Goal: Navigation & Orientation: Find specific page/section

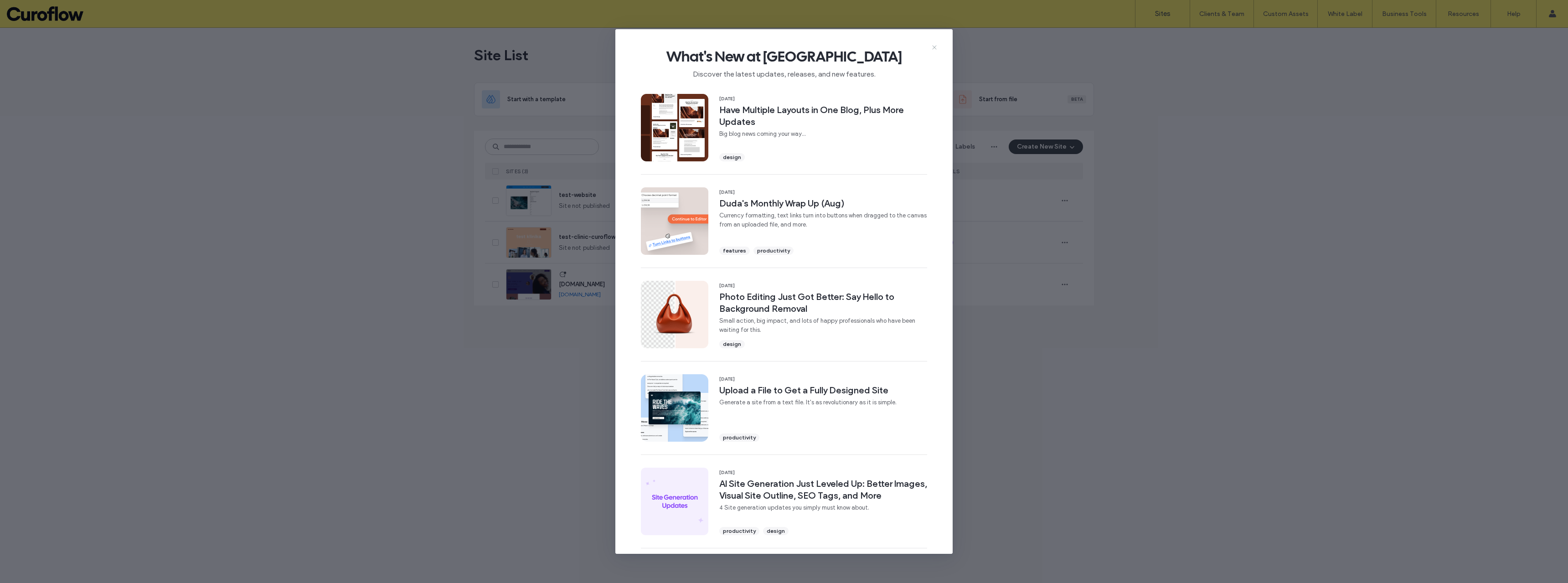
click at [936, 47] on icon at bounding box center [934, 47] width 7 height 7
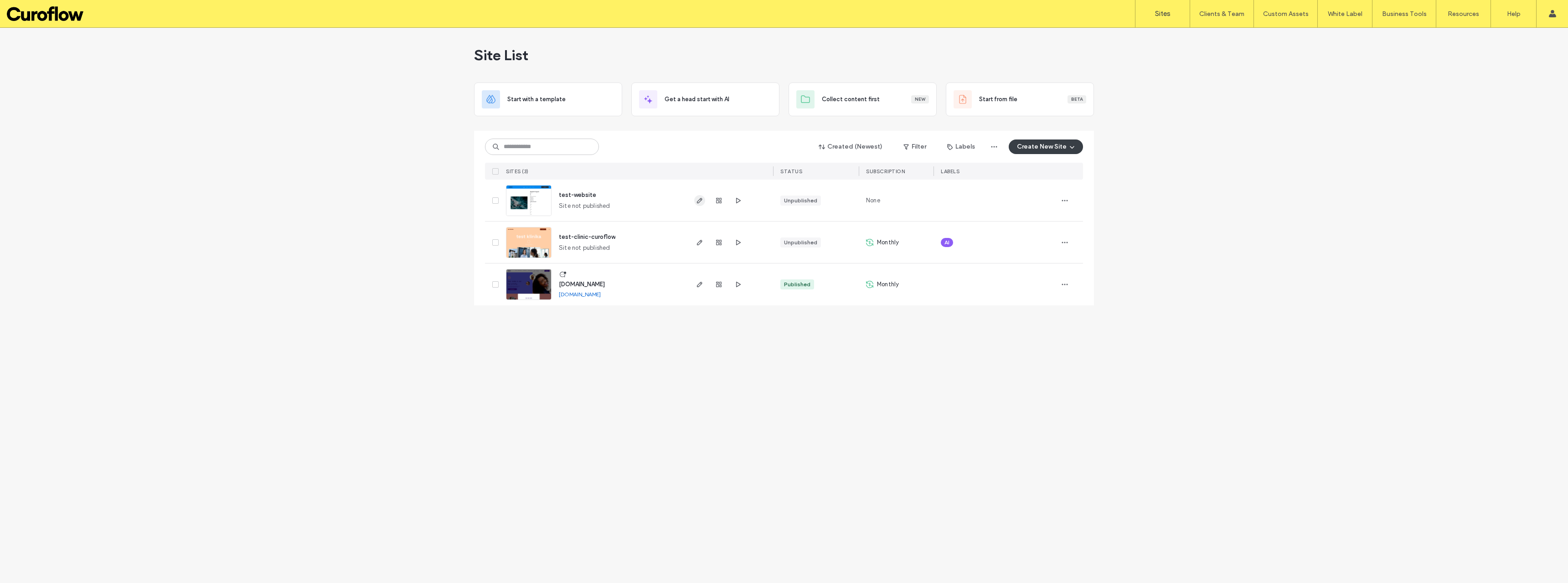
click at [703, 201] on span "button" at bounding box center [699, 201] width 11 height 11
click at [1283, 74] on label "Widget Builder" at bounding box center [1281, 75] width 40 height 7
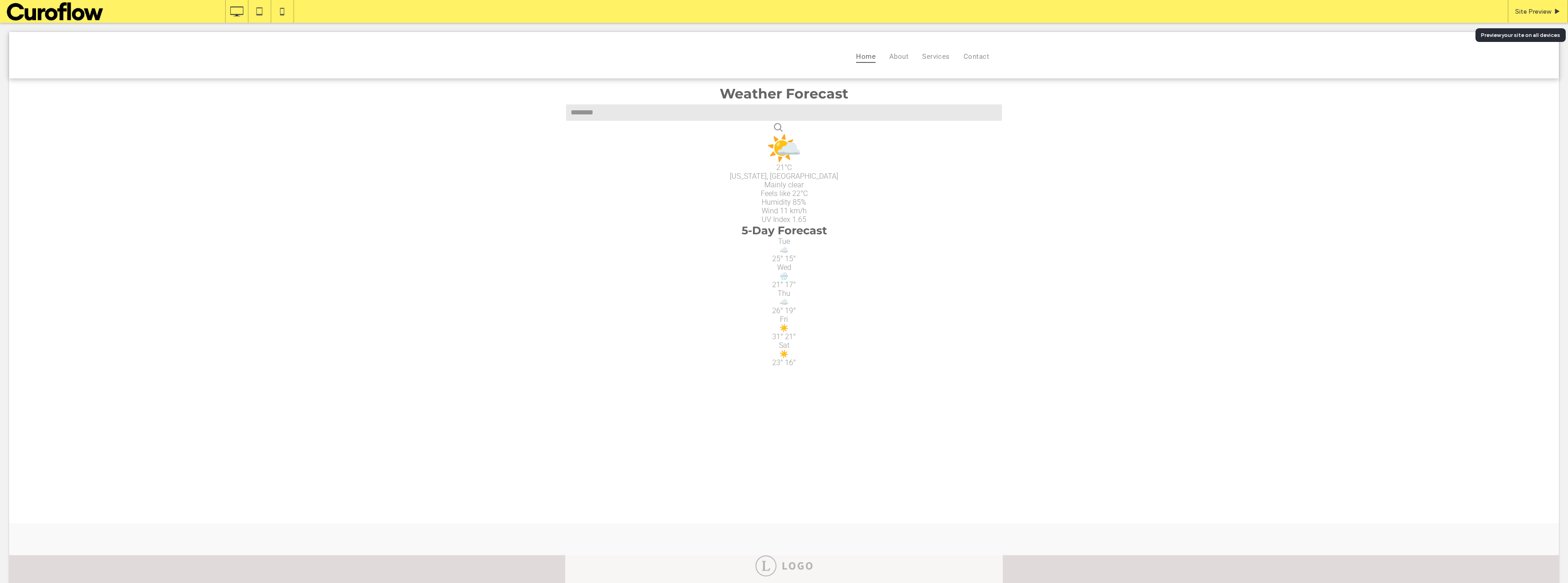
click at [1531, 5] on div "Site Preview" at bounding box center [1538, 11] width 60 height 23
click at [1554, 11] on icon at bounding box center [1557, 11] width 7 height 7
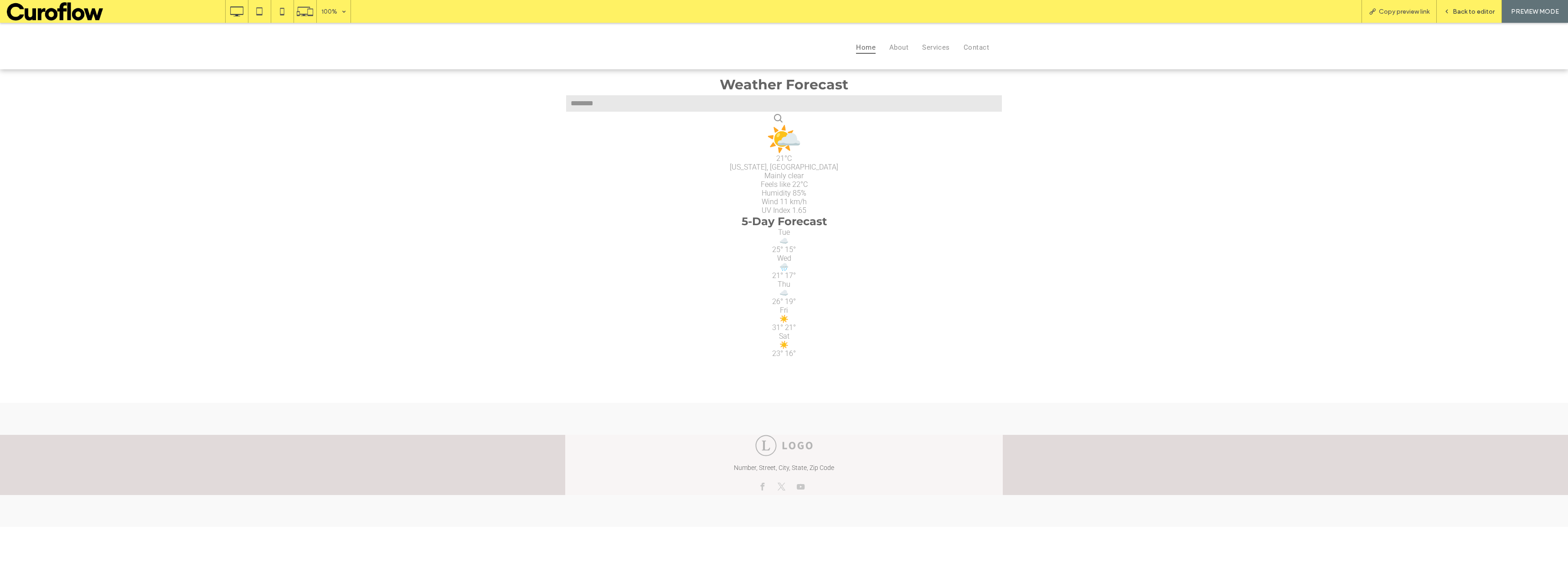
click at [1473, 8] on span "Back to editor" at bounding box center [1474, 12] width 42 height 8
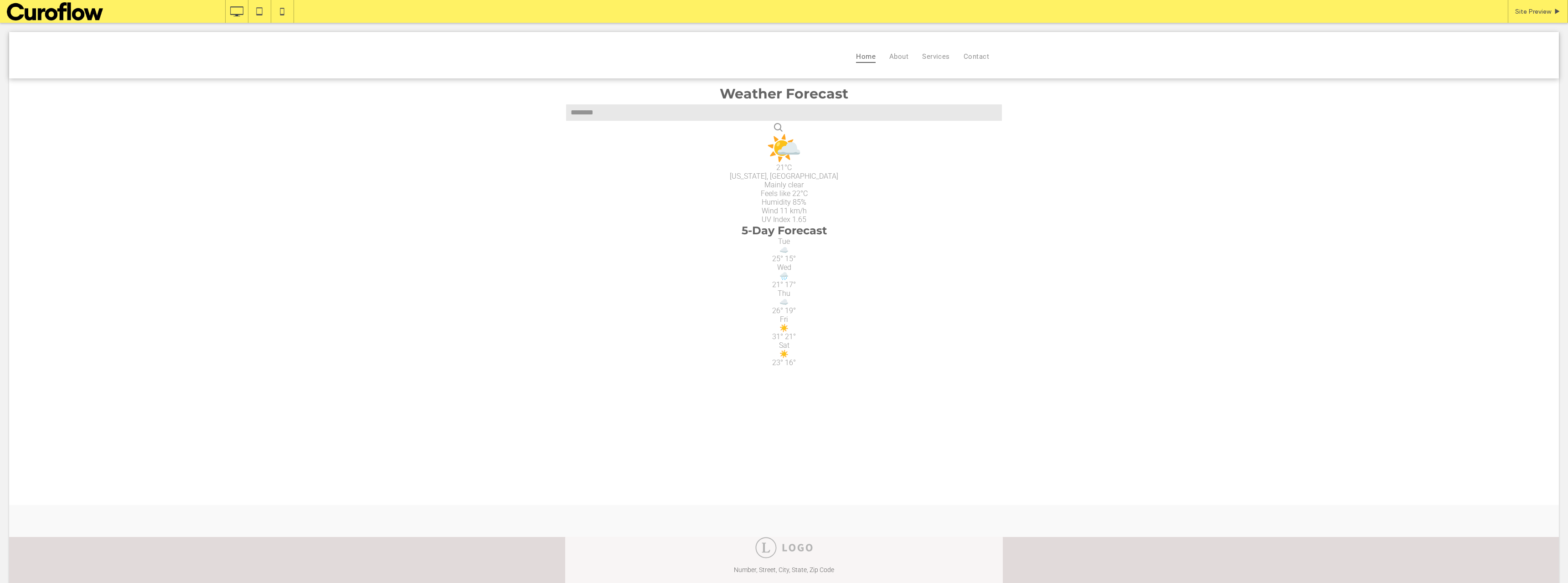
click at [90, 19] on span at bounding box center [100, 12] width 186 height 18
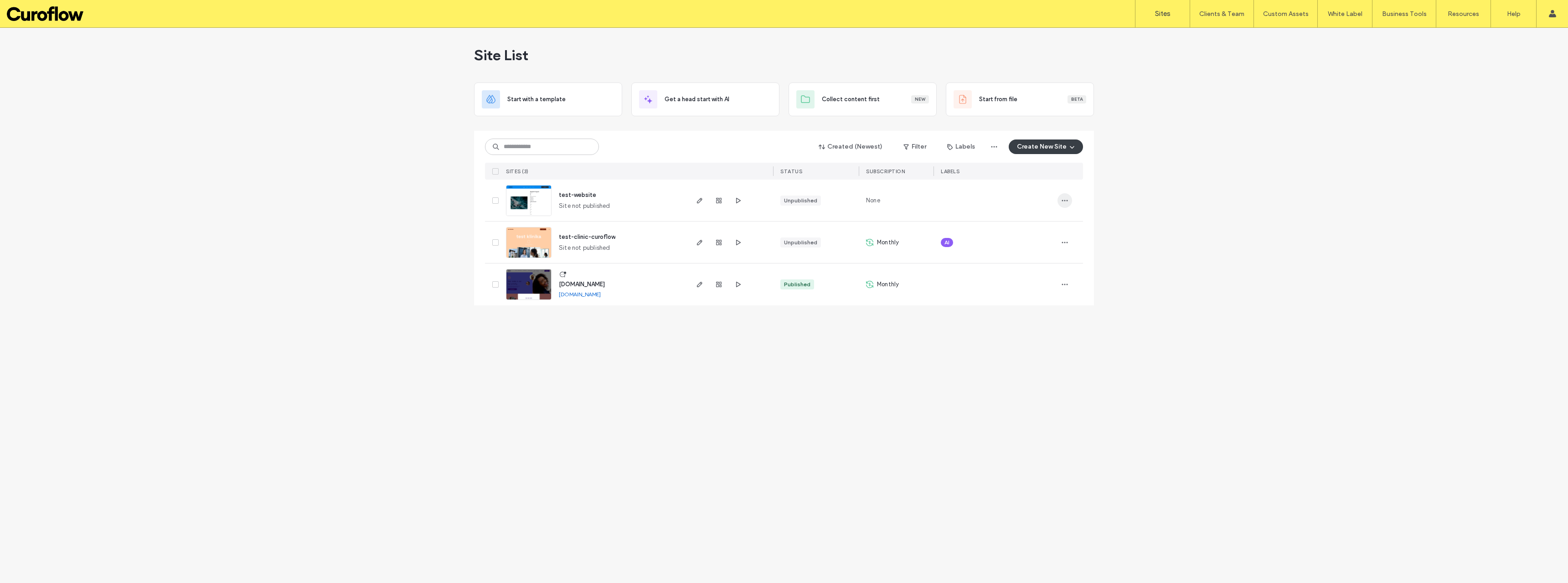
click at [1063, 199] on icon "button" at bounding box center [1065, 200] width 7 height 7
click at [1307, 246] on div "Site List Start with a template Get a head start with AI Collect content first …" at bounding box center [784, 305] width 1568 height 555
click at [1290, 75] on label "Widget Builder" at bounding box center [1281, 75] width 40 height 7
click at [698, 284] on icon "button" at bounding box center [699, 284] width 7 height 7
click at [1162, 13] on label "Sites" at bounding box center [1163, 13] width 15 height 8
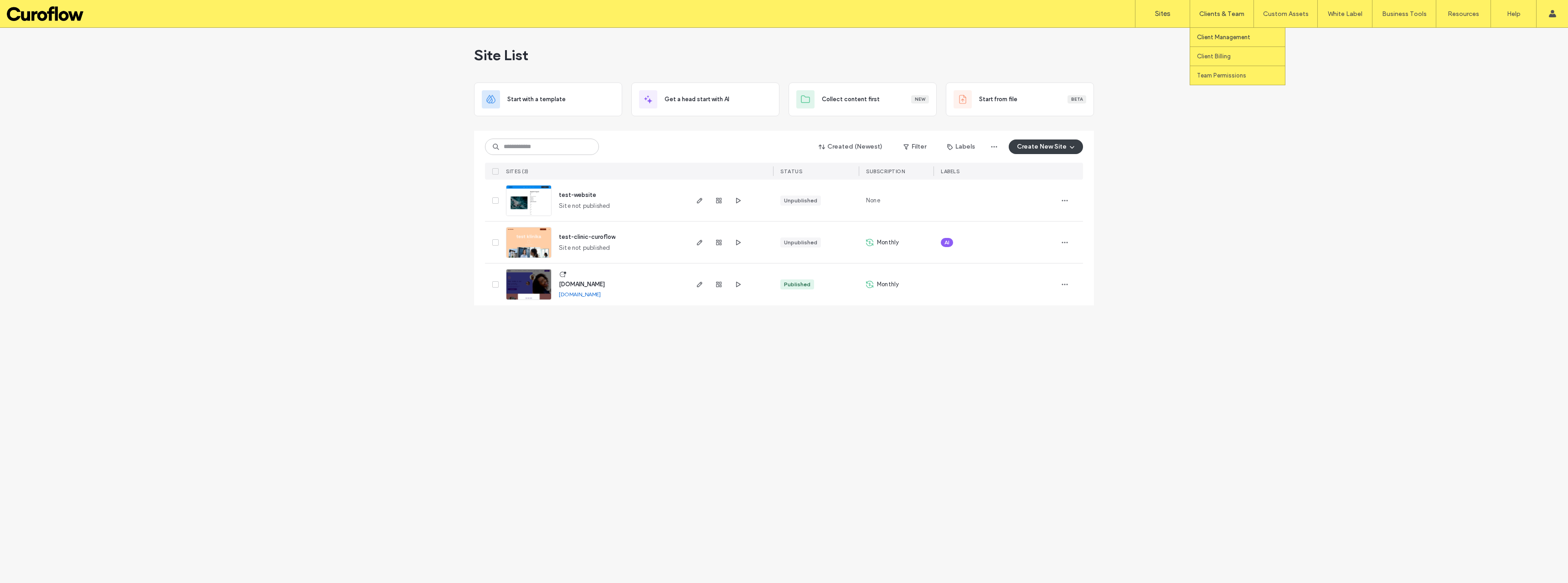
click at [1228, 37] on label "Client Management" at bounding box center [1223, 37] width 54 height 7
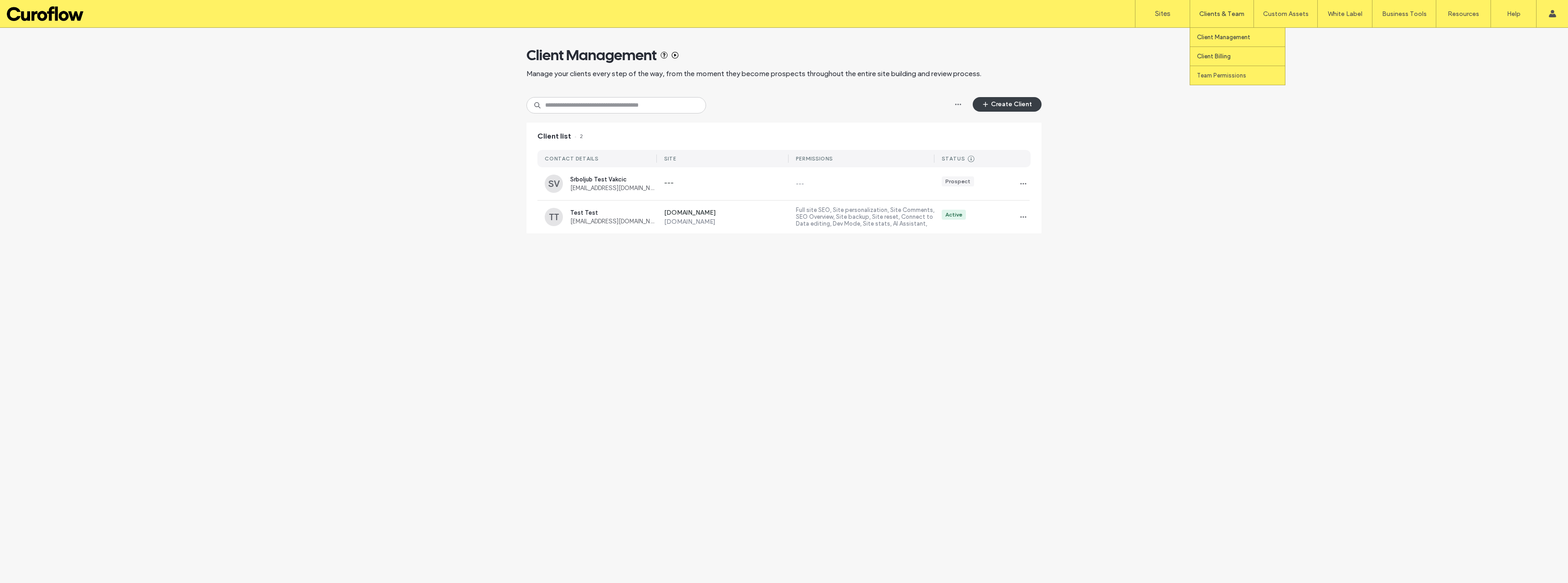
click at [1219, 55] on label "Client Billing" at bounding box center [1213, 56] width 33 height 7
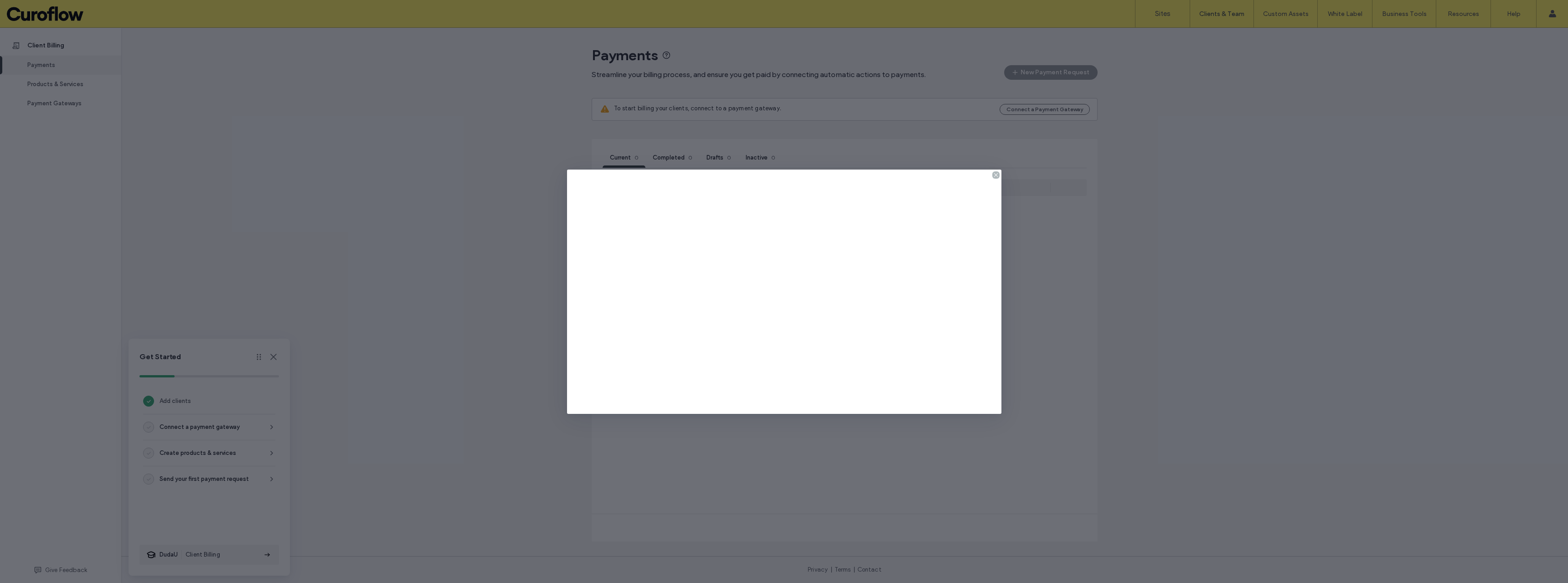
click at [996, 175] on use at bounding box center [995, 175] width 4 height 4
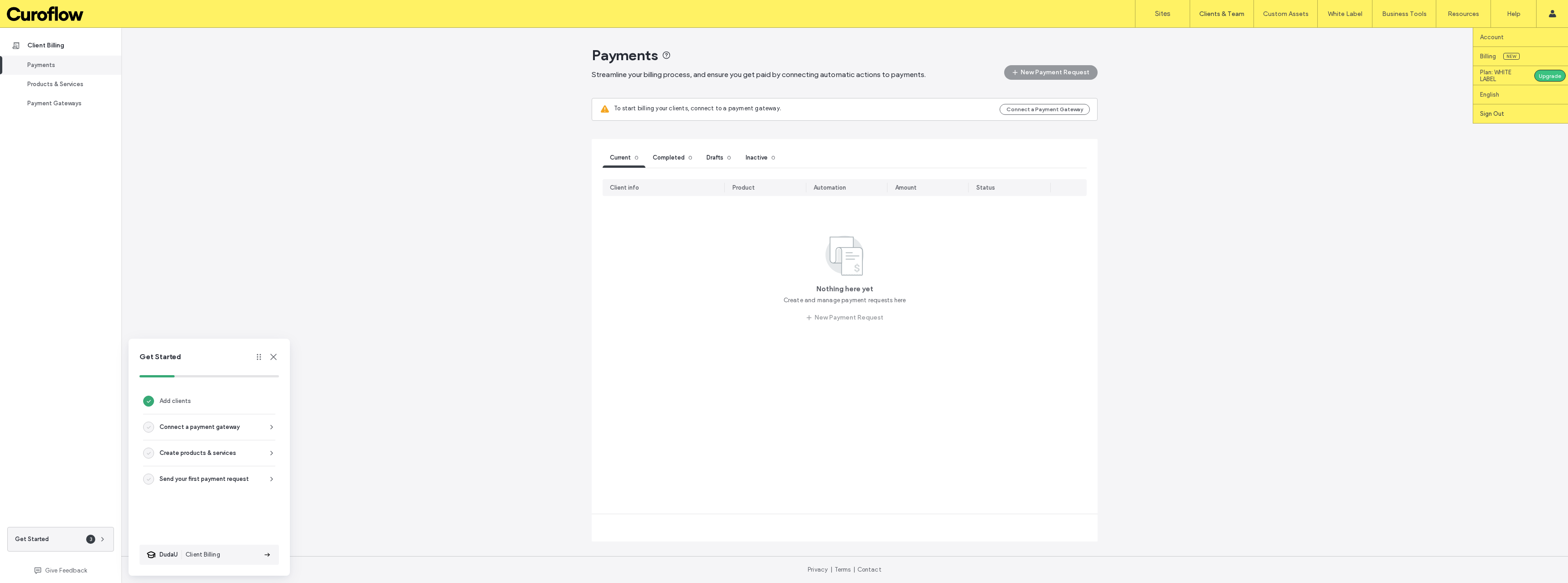
click at [1499, 113] on label "Sign Out" at bounding box center [1492, 113] width 24 height 7
